Goal: Information Seeking & Learning: Check status

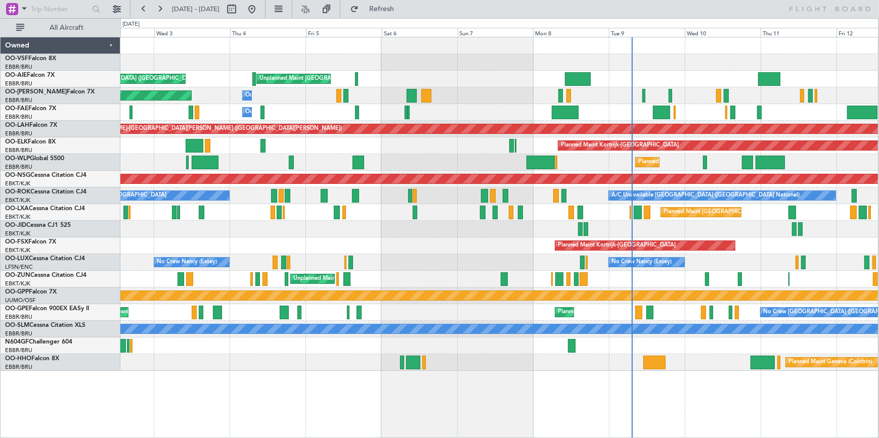
click at [509, 147] on div "Unplanned Maint [GEOGRAPHIC_DATA] ([GEOGRAPHIC_DATA] National) Planned Maint [G…" at bounding box center [498, 204] width 757 height 334
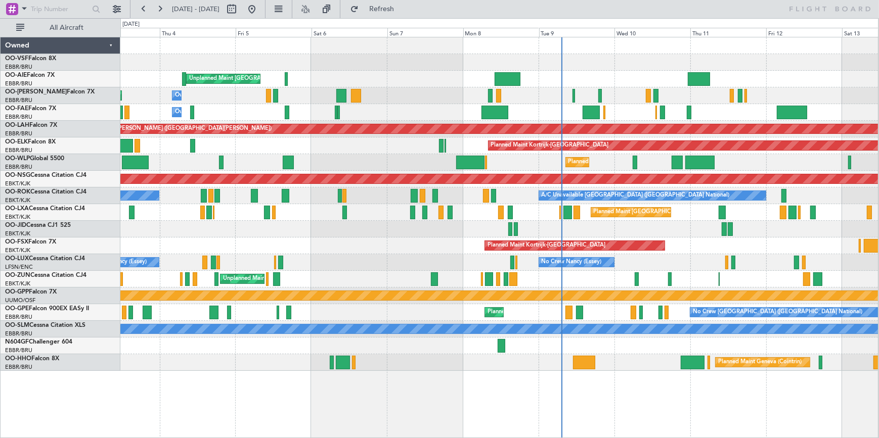
click at [387, 173] on div "Unplanned Maint [GEOGRAPHIC_DATA] ([GEOGRAPHIC_DATA] National) Planned Maint [G…" at bounding box center [498, 204] width 757 height 334
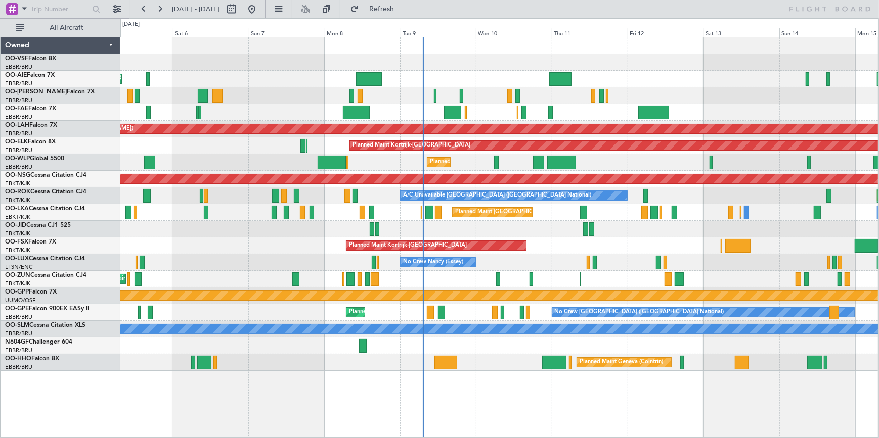
click at [244, 96] on div "Unplanned Maint [GEOGRAPHIC_DATA] ([GEOGRAPHIC_DATA] National) Planned Maint [G…" at bounding box center [498, 204] width 757 height 334
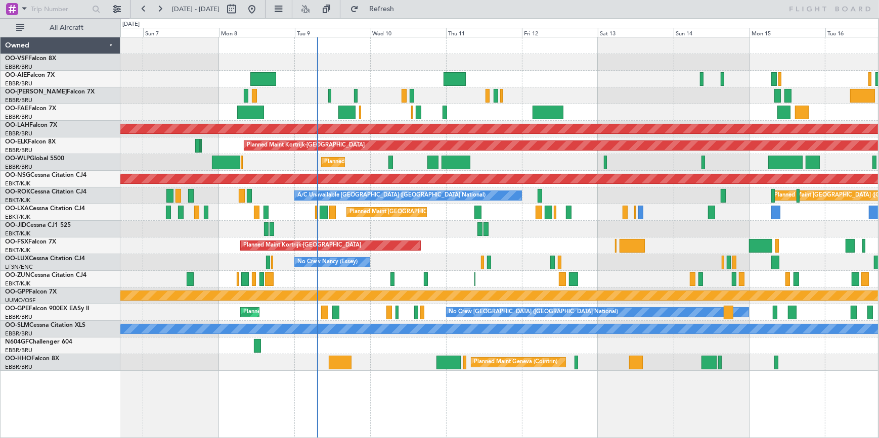
click at [381, 70] on div "Unplanned Maint [GEOGRAPHIC_DATA] ([GEOGRAPHIC_DATA] National) Owner [GEOGRAPHI…" at bounding box center [498, 204] width 757 height 334
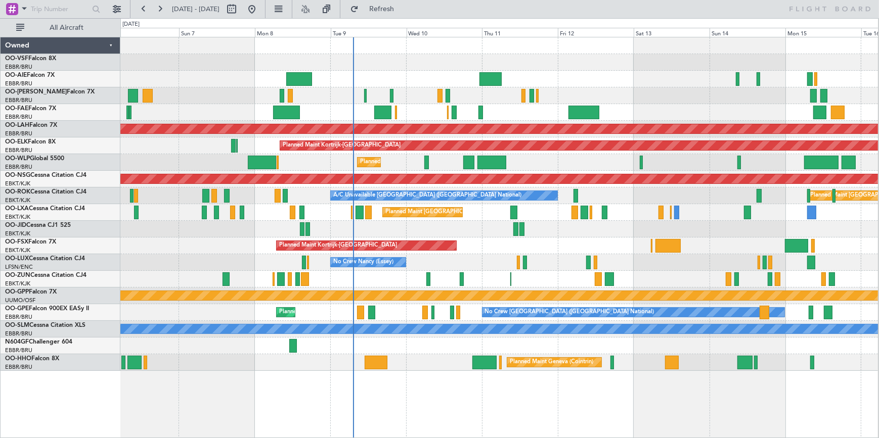
click at [377, 72] on div "Unplanned Maint [GEOGRAPHIC_DATA] ([GEOGRAPHIC_DATA] National)" at bounding box center [498, 79] width 757 height 17
